Goal: Information Seeking & Learning: Learn about a topic

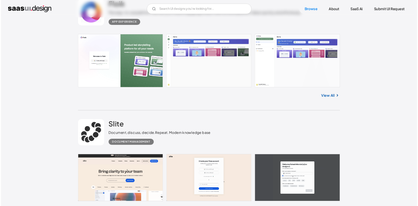
scroll to position [593, 0]
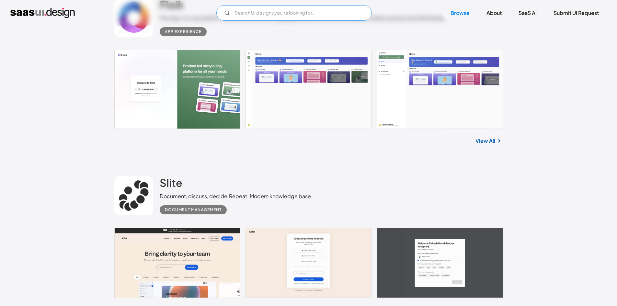
click at [278, 12] on input "Email Form" at bounding box center [293, 13] width 155 height 16
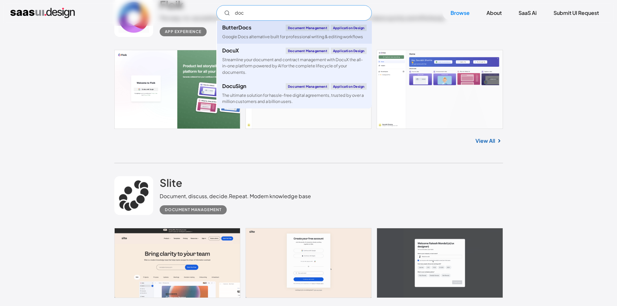
click at [272, 31] on link "ButterDocs Document Management Application Design Google Docs alternative built…" at bounding box center [294, 32] width 155 height 23
type input "doc"
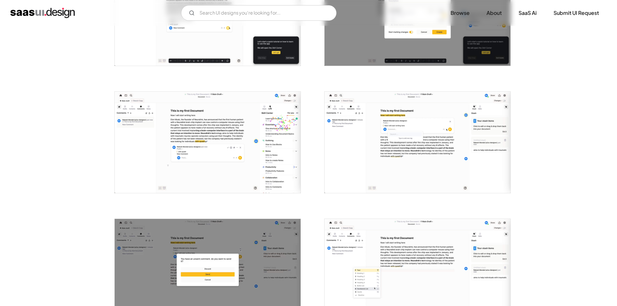
scroll to position [593, 0]
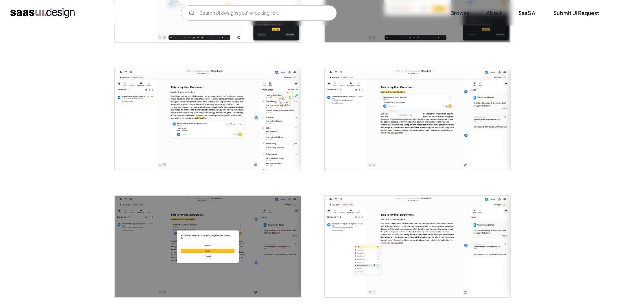
click at [173, 141] on img "open lightbox" at bounding box center [208, 119] width 186 height 102
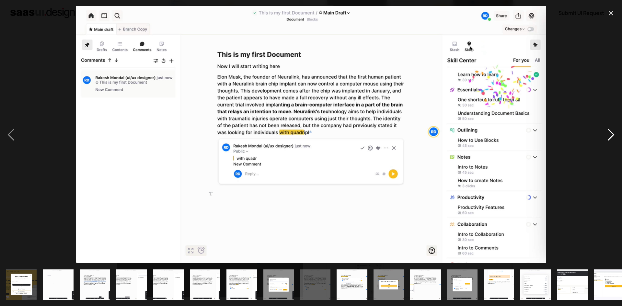
click at [607, 143] on div "next image" at bounding box center [611, 134] width 22 height 257
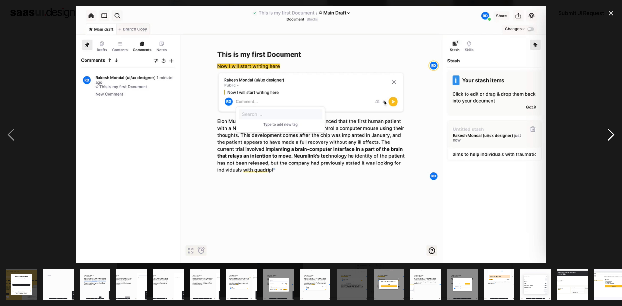
click at [607, 143] on div "next image" at bounding box center [611, 134] width 22 height 257
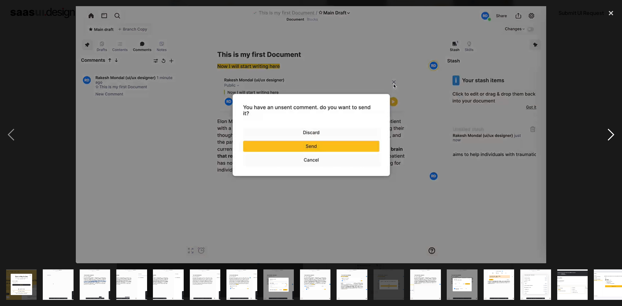
click at [607, 143] on div "next image" at bounding box center [611, 134] width 22 height 257
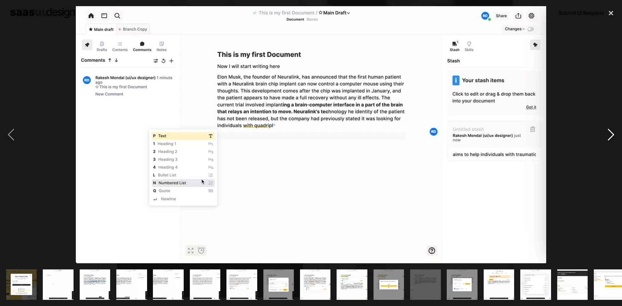
click at [607, 143] on div "next image" at bounding box center [611, 134] width 22 height 257
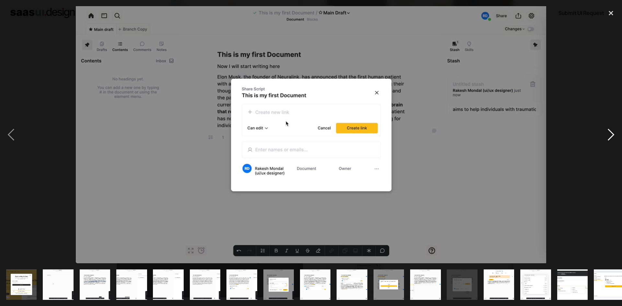
click at [607, 143] on div "next image" at bounding box center [611, 134] width 22 height 257
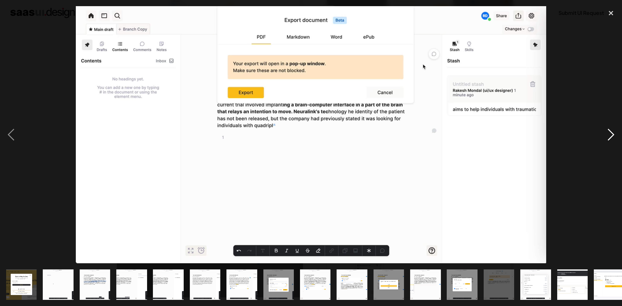
click at [607, 143] on div "next image" at bounding box center [611, 134] width 22 height 257
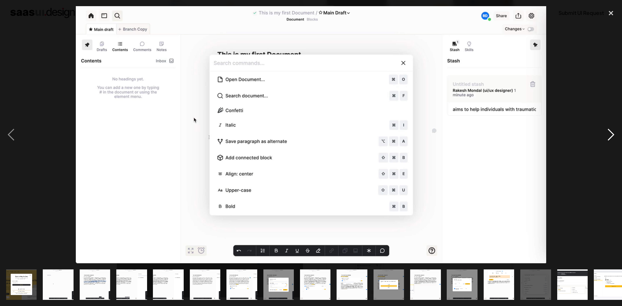
click at [607, 143] on div "next image" at bounding box center [611, 134] width 22 height 257
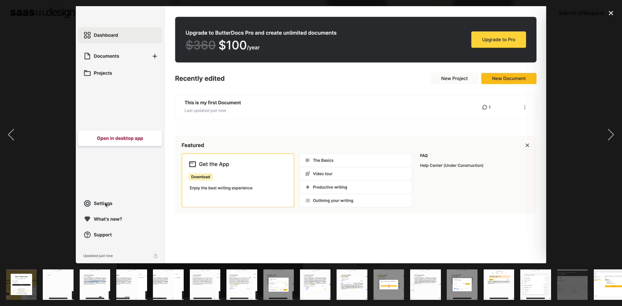
click at [595, 94] on div at bounding box center [311, 134] width 622 height 257
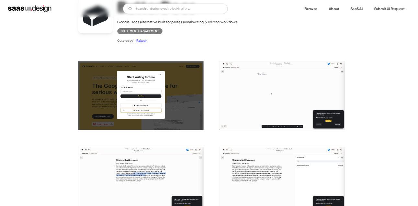
scroll to position [0, 0]
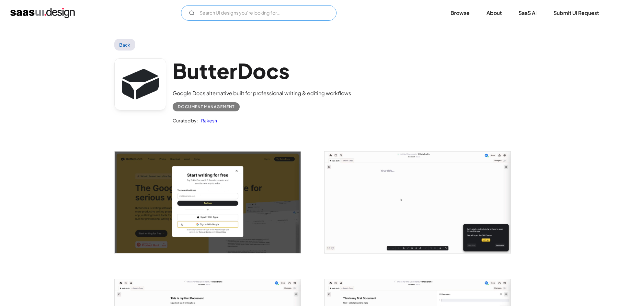
click at [220, 9] on input "Email Form" at bounding box center [258, 13] width 155 height 16
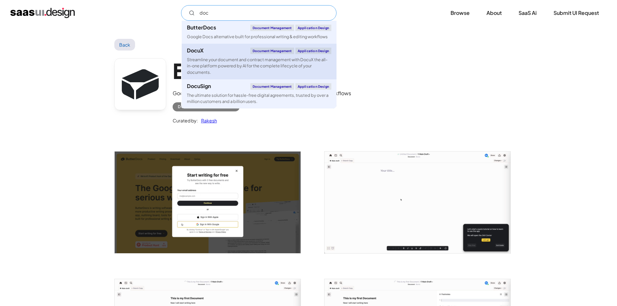
click at [236, 56] on link "DocuX Document Management Application Design Streamline your document and contr…" at bounding box center [259, 62] width 155 height 36
type input "doc"
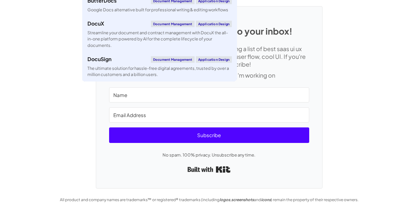
scroll to position [1644, 0]
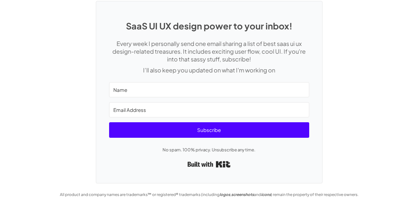
click at [395, 127] on div "SaaS UI UX design power to your inbox! Every week I personally send one email s…" at bounding box center [209, 89] width 418 height 190
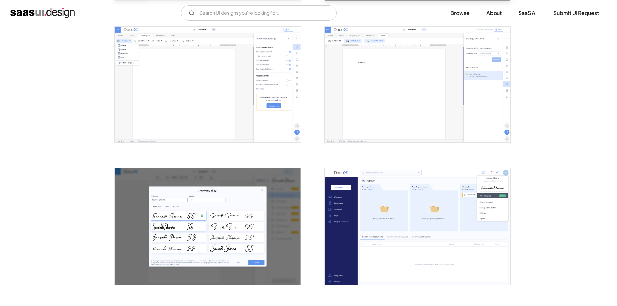
scroll to position [557, 0]
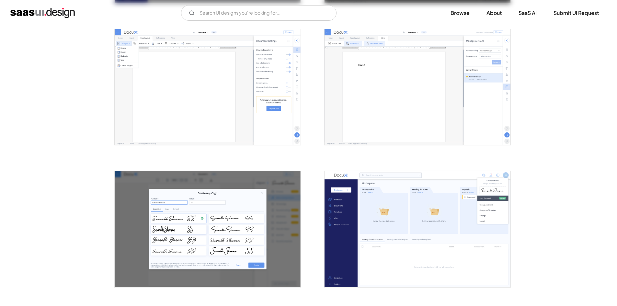
click at [382, 72] on img "open lightbox" at bounding box center [417, 87] width 186 height 116
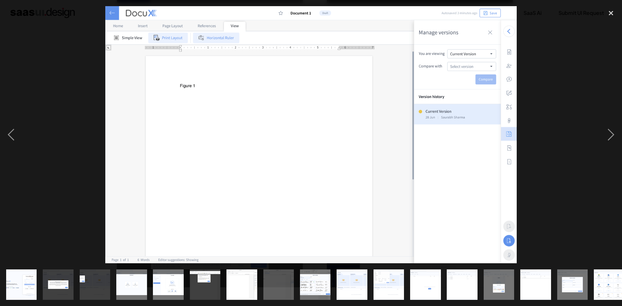
click at [225, 150] on img at bounding box center [310, 134] width 411 height 257
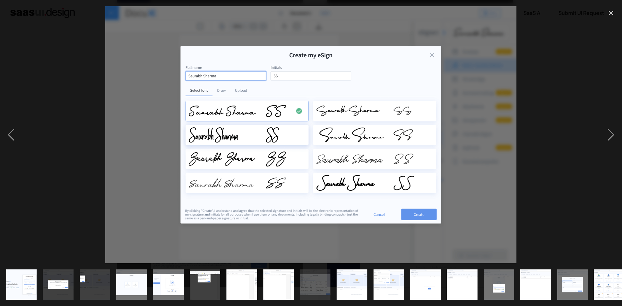
click at [31, 137] on div at bounding box center [311, 134] width 622 height 257
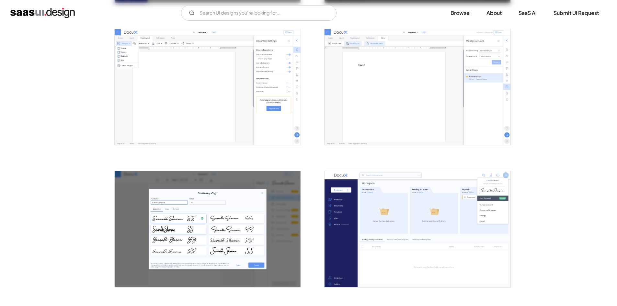
click at [215, 117] on img "open lightbox" at bounding box center [208, 87] width 186 height 116
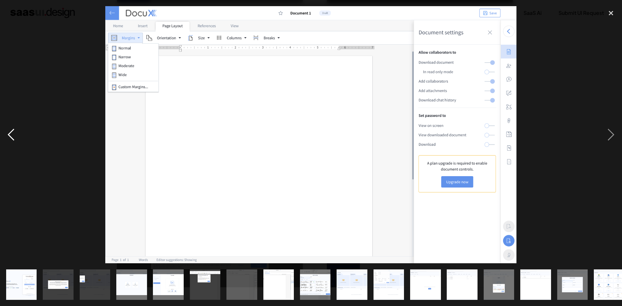
click at [11, 132] on div "previous image" at bounding box center [11, 134] width 22 height 257
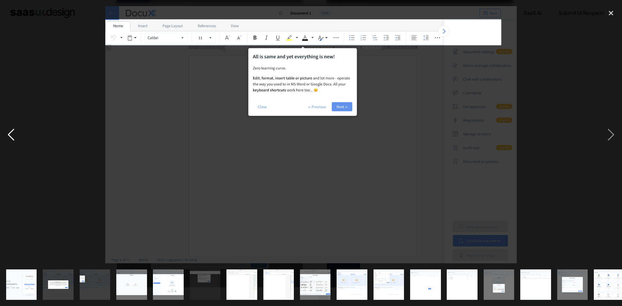
click at [11, 132] on div "previous image" at bounding box center [11, 134] width 22 height 257
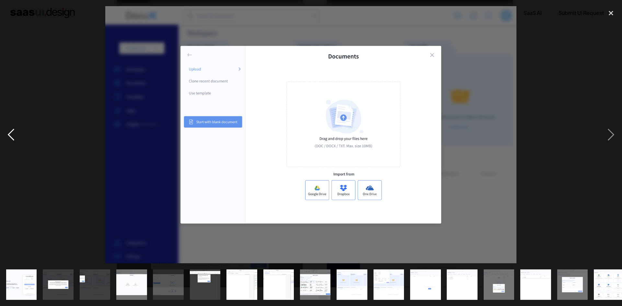
click at [11, 132] on div "previous image" at bounding box center [11, 134] width 22 height 257
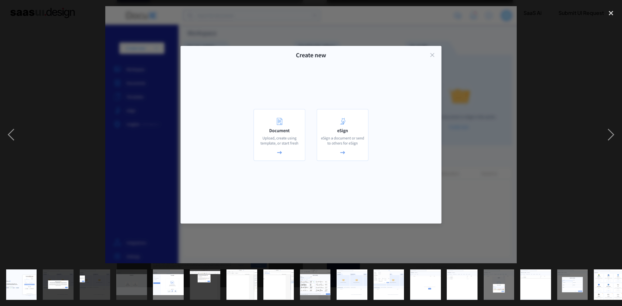
click at [580, 59] on div at bounding box center [311, 134] width 622 height 257
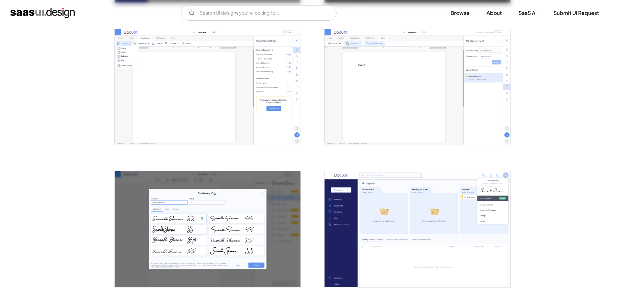
scroll to position [0, 0]
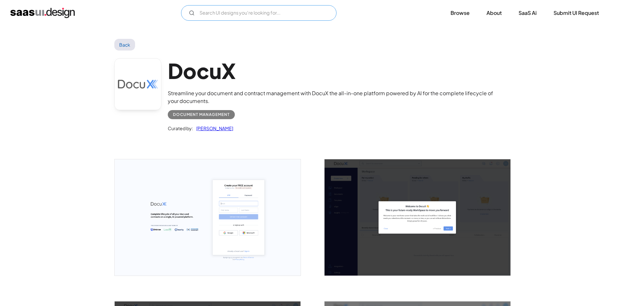
click at [287, 12] on input "Email Form" at bounding box center [258, 13] width 155 height 16
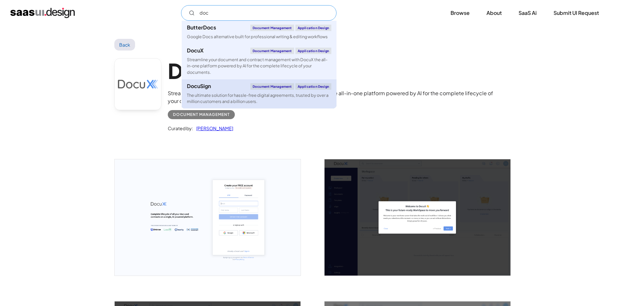
click at [234, 91] on link "DocuSign Document Management Application Design The ultimate solution for hassl…" at bounding box center [259, 93] width 155 height 29
type input "doc"
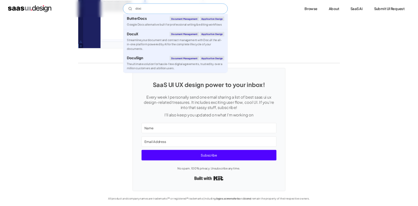
scroll to position [1625, 0]
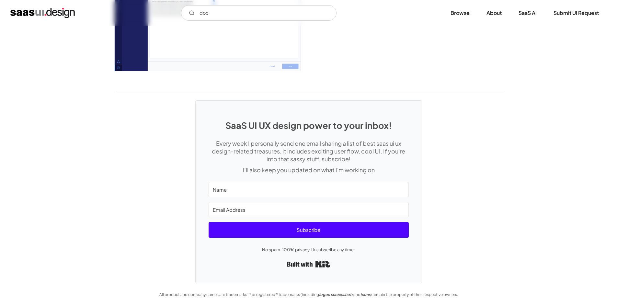
click at [526, 155] on div "SaaS UI UX design power to your inbox! Every week I personally send one email s…" at bounding box center [308, 188] width 617 height 190
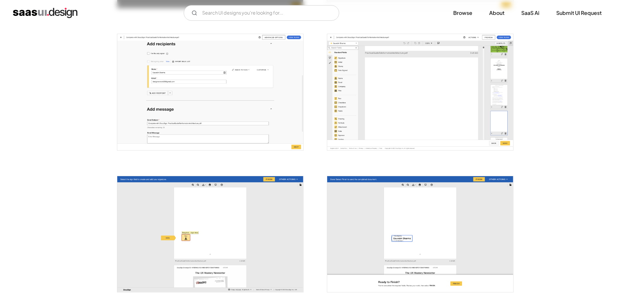
scroll to position [831, 0]
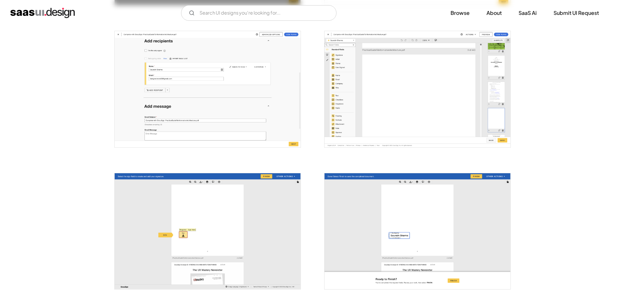
click at [379, 81] on img "open lightbox" at bounding box center [417, 89] width 186 height 116
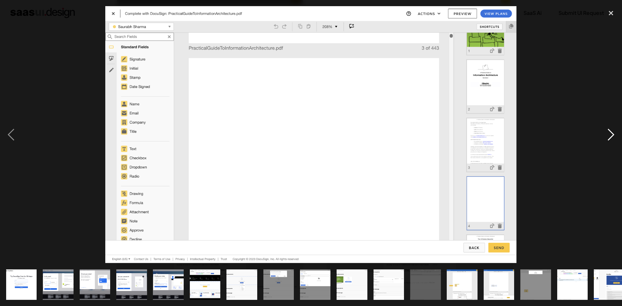
click at [610, 132] on div "next image" at bounding box center [611, 134] width 22 height 257
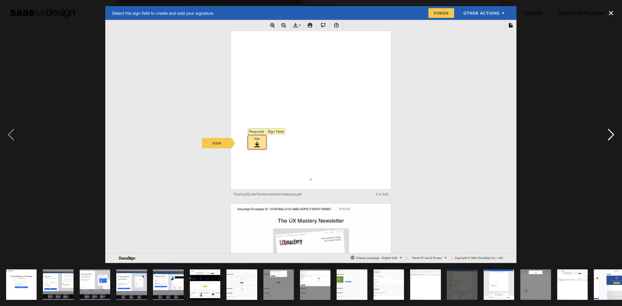
click at [610, 132] on div "next image" at bounding box center [611, 134] width 22 height 257
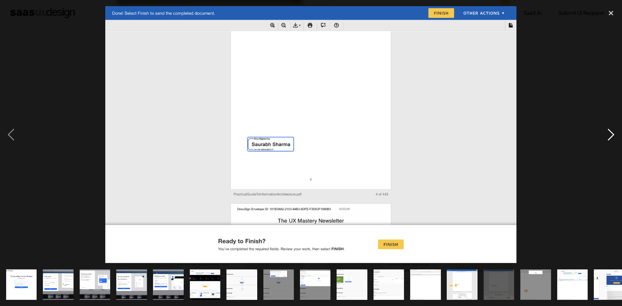
click at [610, 132] on div "next image" at bounding box center [611, 134] width 22 height 257
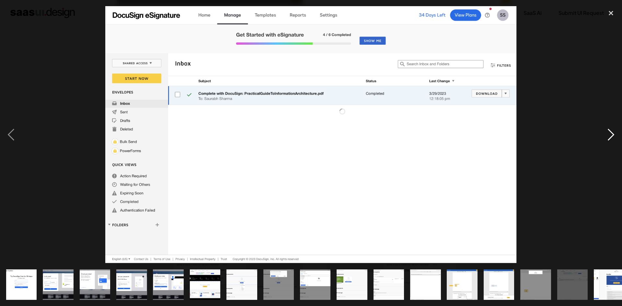
click at [610, 132] on div "next image" at bounding box center [611, 134] width 22 height 257
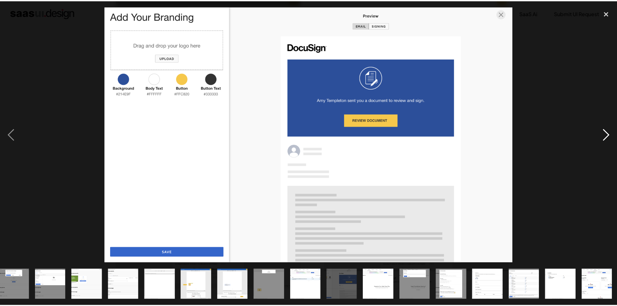
scroll to position [0, 265]
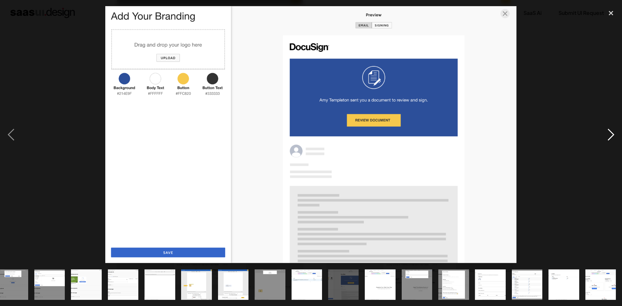
click at [610, 132] on div "next image" at bounding box center [611, 134] width 22 height 257
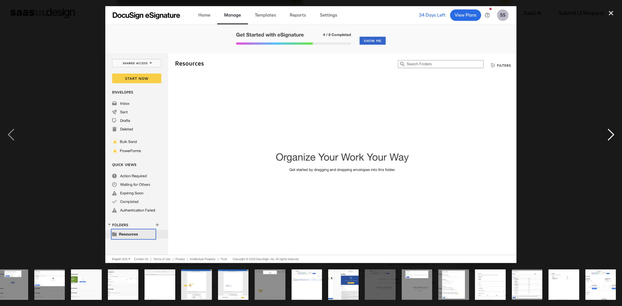
click at [610, 132] on div "next image" at bounding box center [611, 134] width 22 height 257
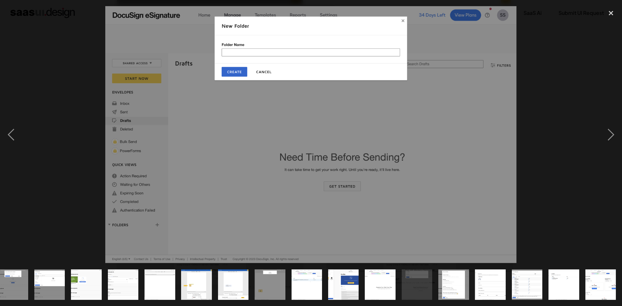
click at [595, 86] on div at bounding box center [311, 134] width 622 height 257
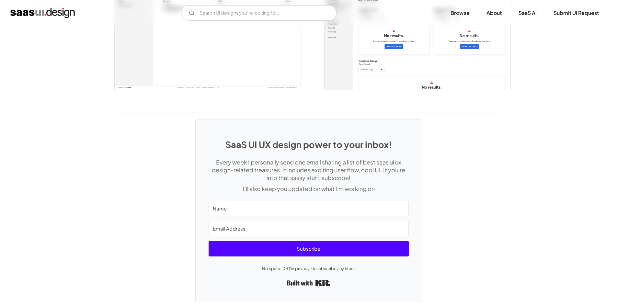
scroll to position [1760, 0]
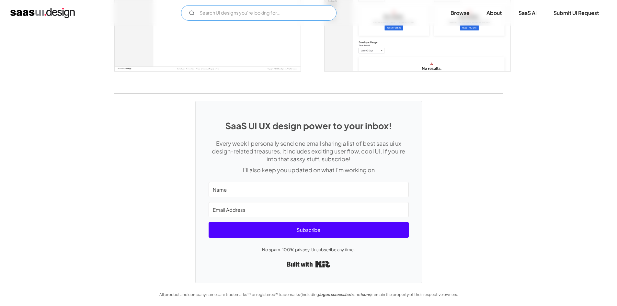
click at [293, 18] on input "Email Form" at bounding box center [258, 13] width 155 height 16
type input "document"
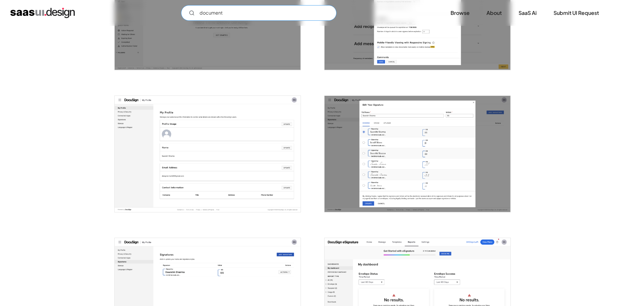
scroll to position [1404, 0]
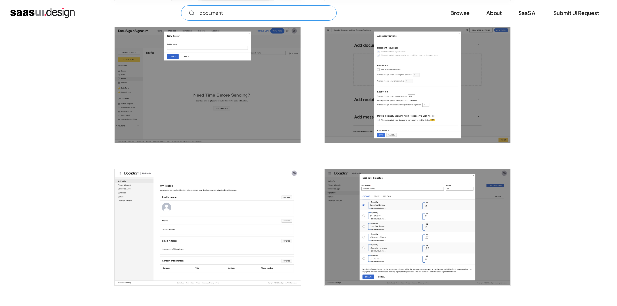
click at [275, 13] on input "document" at bounding box center [258, 13] width 155 height 16
click at [462, 12] on link "Browse" at bounding box center [460, 13] width 35 height 14
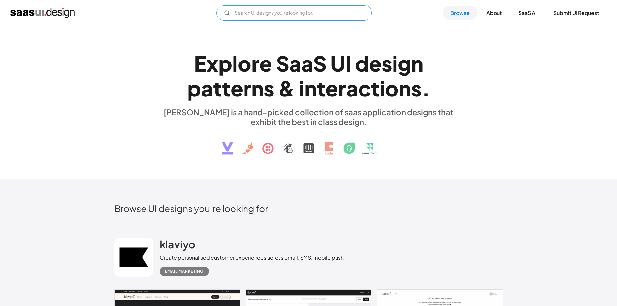
click at [333, 8] on input "Email Form" at bounding box center [293, 13] width 155 height 16
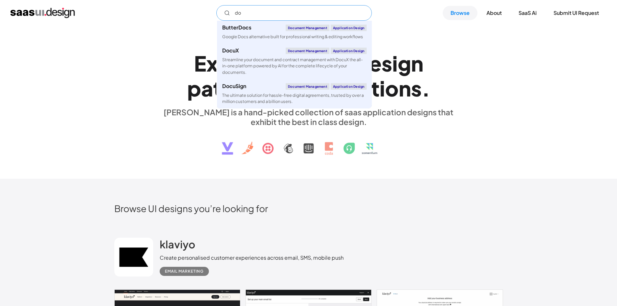
type input "d"
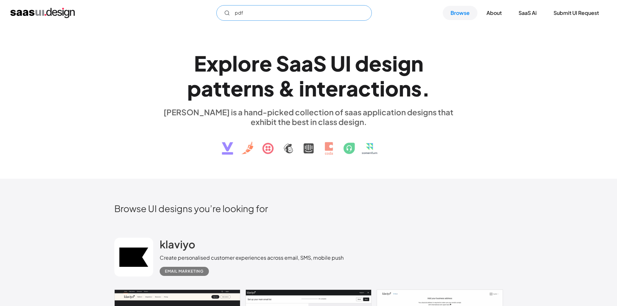
drag, startPoint x: 350, startPoint y: 11, endPoint x: 209, endPoint y: 3, distance: 141.7
click at [209, 3] on div "pdf Not found ! Thank you! Your submission has been received! Oops! Something w…" at bounding box center [308, 13] width 617 height 26
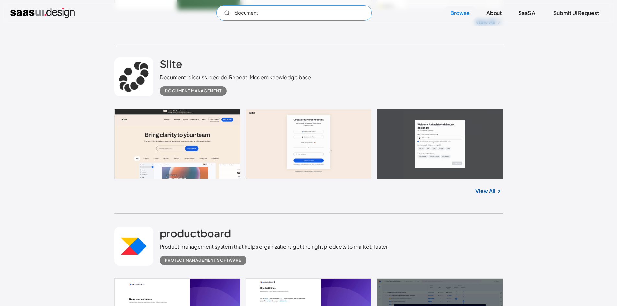
scroll to position [950, 0]
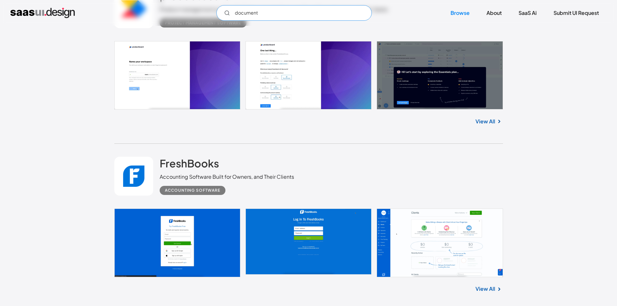
click at [227, 14] on icon "Email Form" at bounding box center [227, 13] width 6 height 6
click at [284, 13] on input "document" at bounding box center [293, 13] width 155 height 16
type input "document"
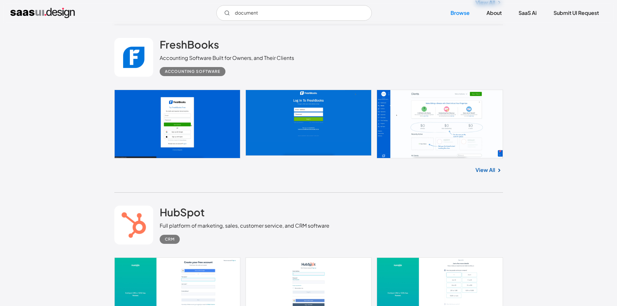
scroll to position [1187, 0]
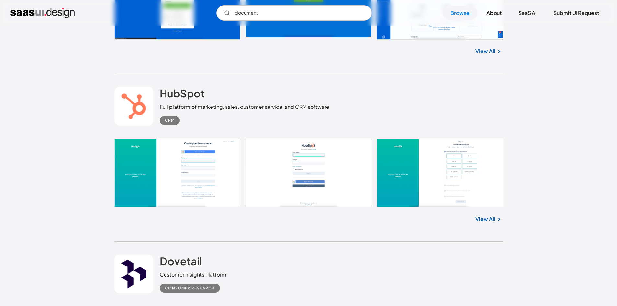
click at [490, 52] on link "View All" at bounding box center [485, 51] width 20 height 8
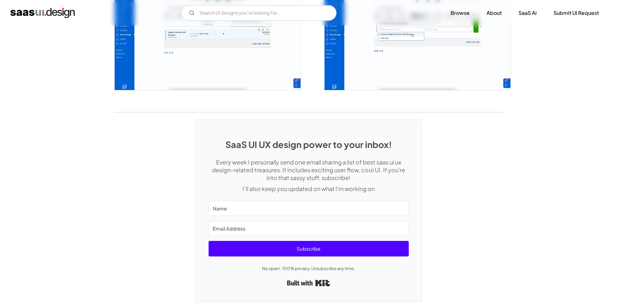
scroll to position [1306, 0]
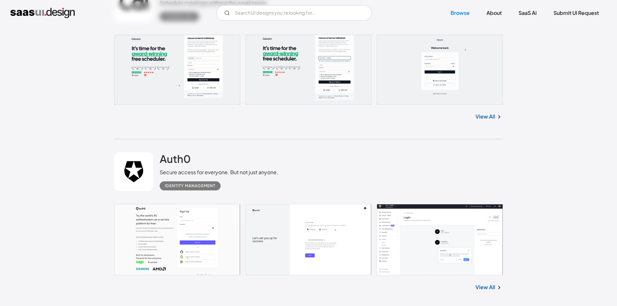
scroll to position [1959, 0]
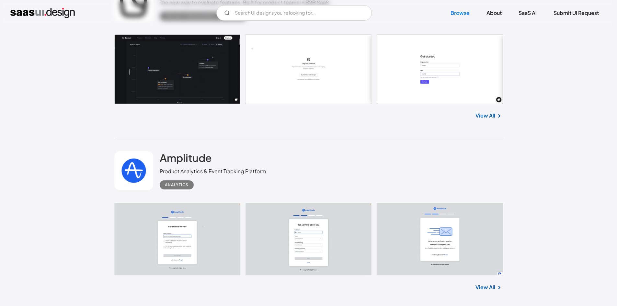
scroll to position [2672, 0]
